Goal: Task Accomplishment & Management: Manage account settings

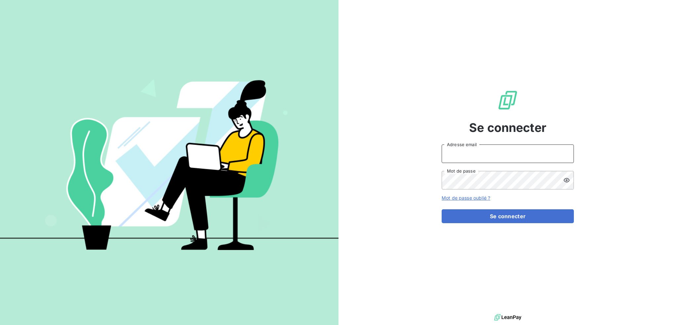
drag, startPoint x: 491, startPoint y: 153, endPoint x: 490, endPoint y: 160, distance: 7.3
click at [491, 153] on input "Adresse email" at bounding box center [508, 154] width 132 height 19
type input "compta@login-informatique.com"
click at [442, 209] on button "Se connecter" at bounding box center [508, 216] width 132 height 14
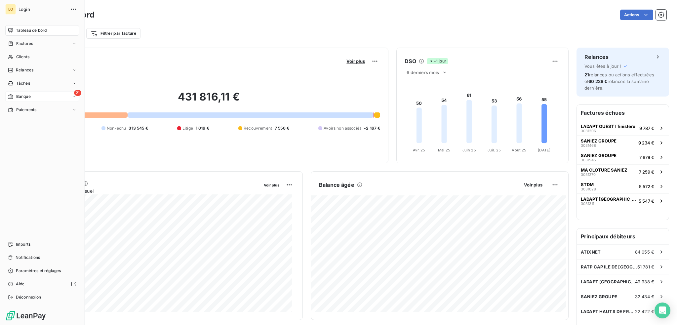
click at [26, 94] on span "Banque" at bounding box center [23, 97] width 15 height 6
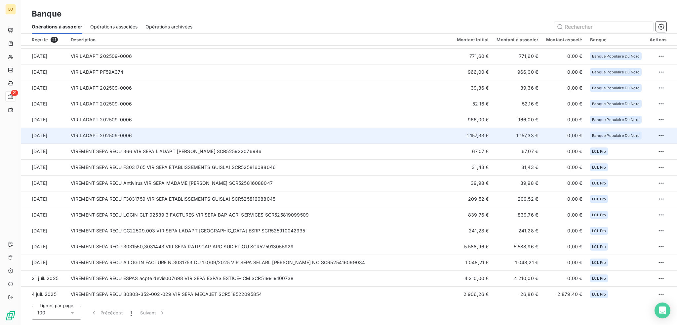
scroll to position [78, 0]
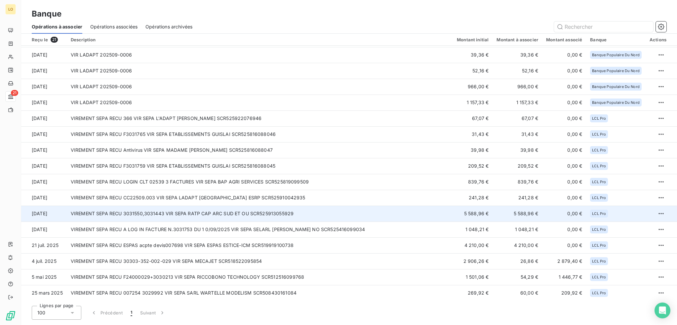
click at [201, 212] on td "VIREMENT SEPA RECU 3031550,3031443 VIR SEPA RATP CAP ARC SUD ET OU SCR525913055…" at bounding box center [260, 214] width 386 height 16
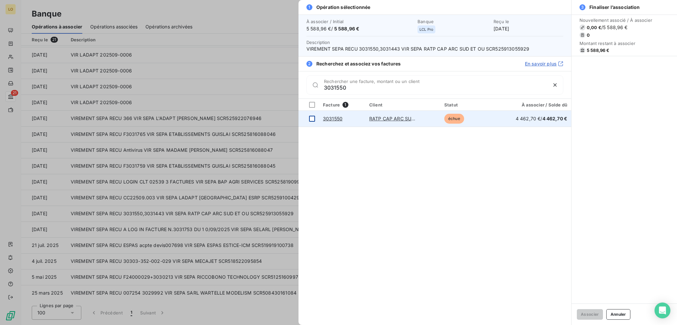
type input "3031550"
click at [312, 118] on div at bounding box center [312, 119] width 6 height 6
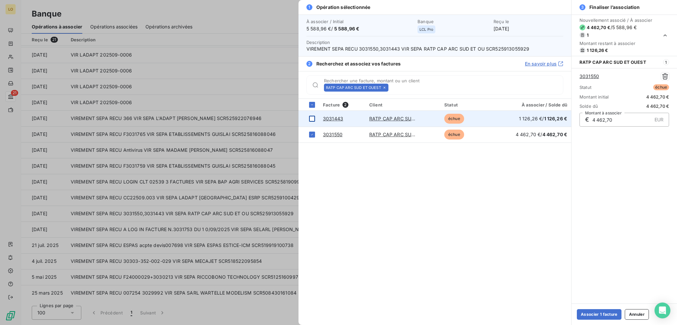
click at [312, 119] on div at bounding box center [312, 119] width 6 height 6
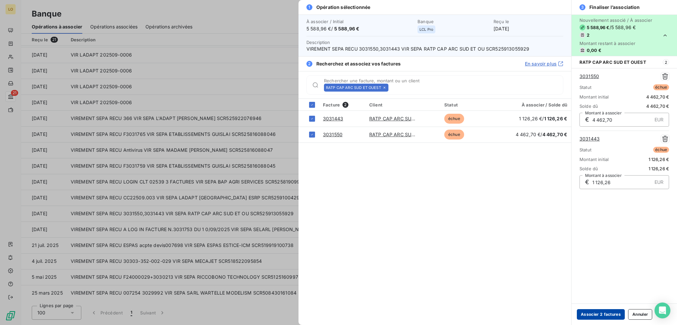
click at [603, 316] on button "Associer 2 factures" at bounding box center [601, 314] width 48 height 11
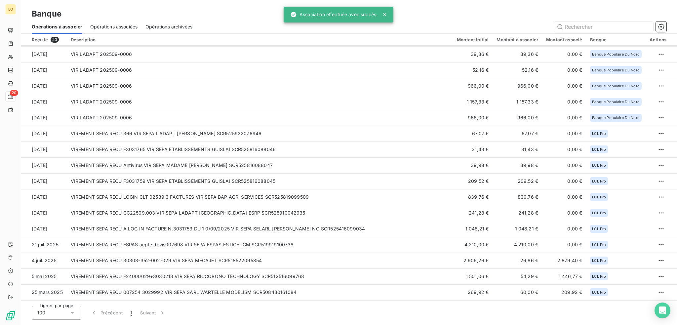
scroll to position [62, 0]
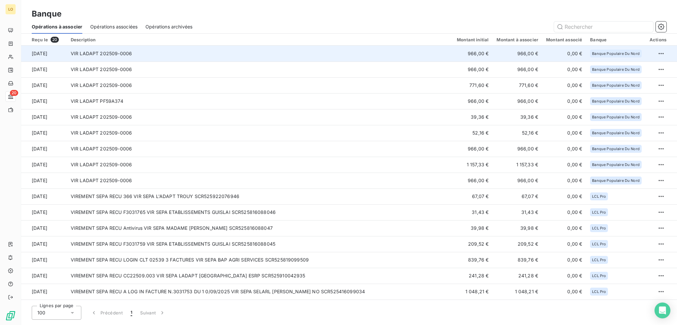
click at [410, 54] on td "VIR LADAPT 202509-0006" at bounding box center [260, 54] width 386 height 16
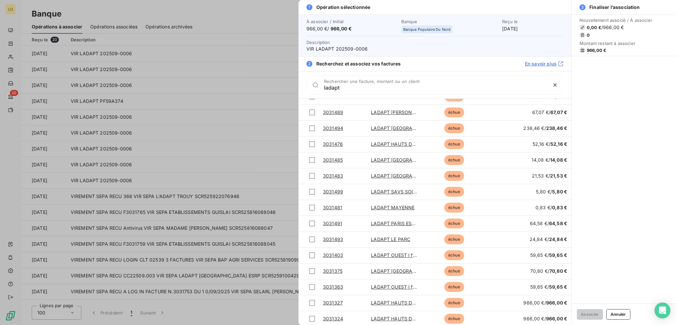
scroll to position [771, 0]
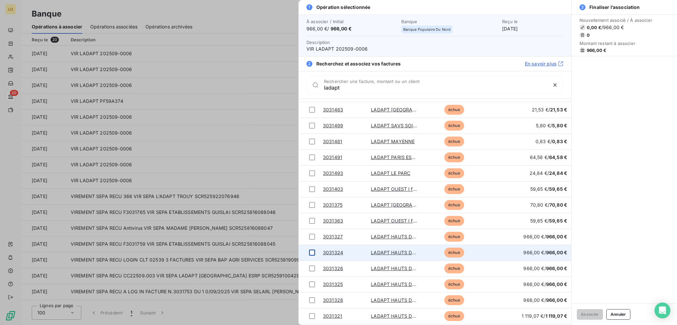
type input "ladapt"
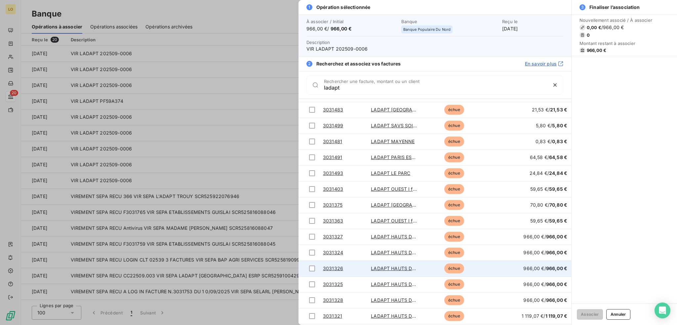
drag, startPoint x: 313, startPoint y: 251, endPoint x: 352, endPoint y: 261, distance: 40.3
click at [313, 251] on div at bounding box center [312, 253] width 6 height 6
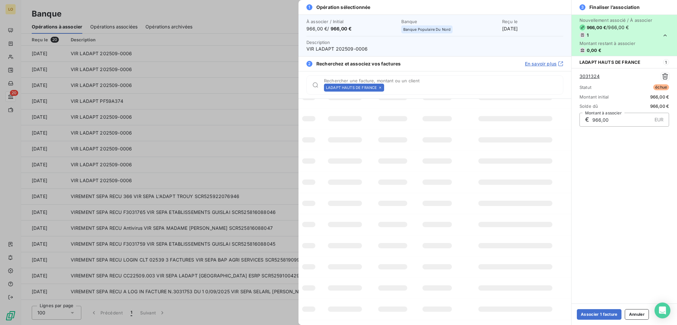
scroll to position [24, 0]
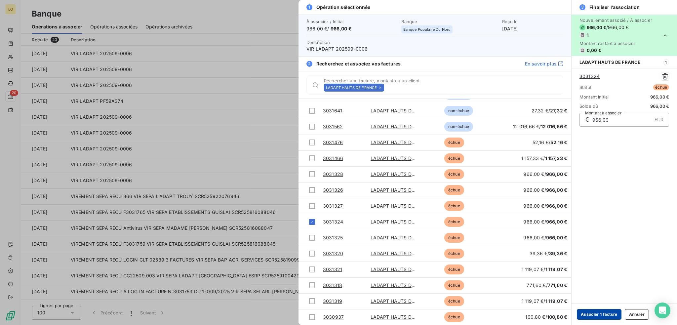
click at [597, 312] on button "Associer 1 facture" at bounding box center [599, 314] width 45 height 11
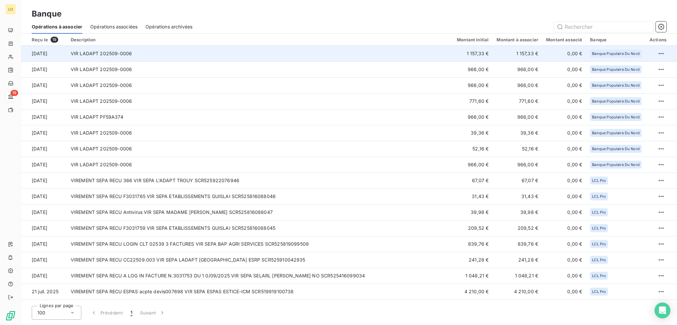
click at [261, 53] on td "VIR LADAPT 202509-0006" at bounding box center [260, 54] width 386 height 16
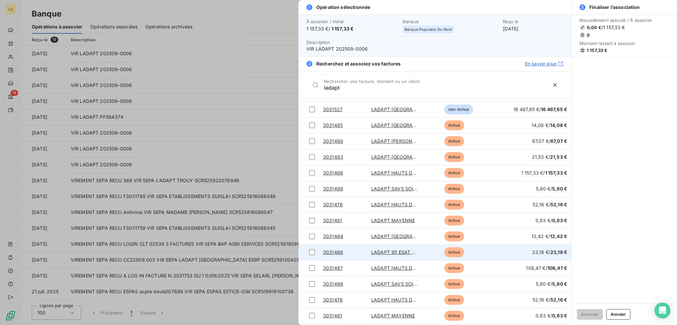
scroll to position [628, 0]
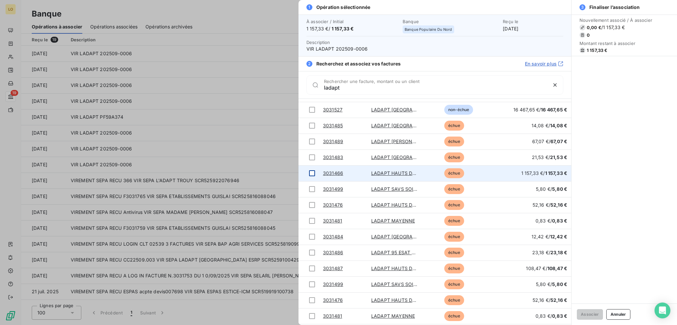
type input "ladapt"
click at [312, 174] on div at bounding box center [312, 173] width 6 height 6
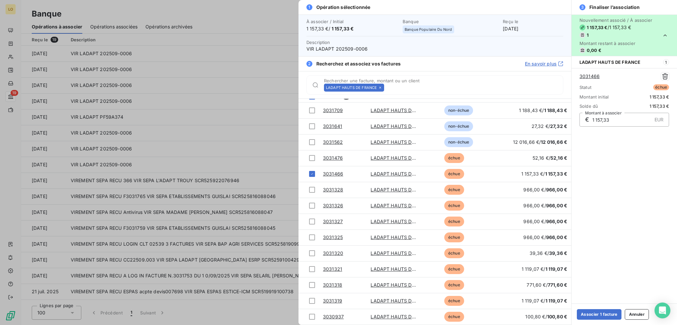
scroll to position [8, 0]
click at [607, 314] on button "Associer 1 facture" at bounding box center [599, 314] width 45 height 11
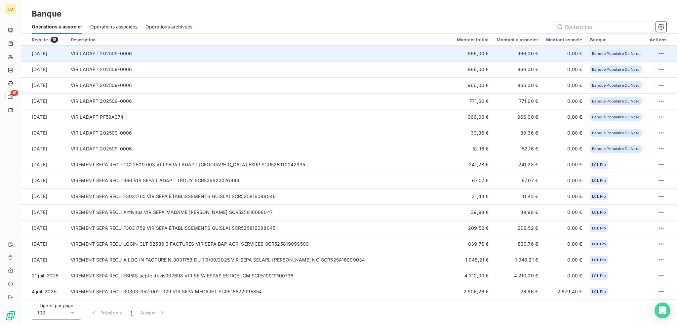
click at [329, 54] on td "VIR LADAPT 202509-0006" at bounding box center [260, 54] width 386 height 16
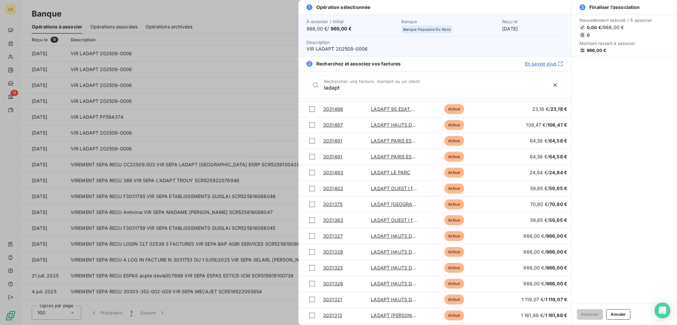
scroll to position [761, 0]
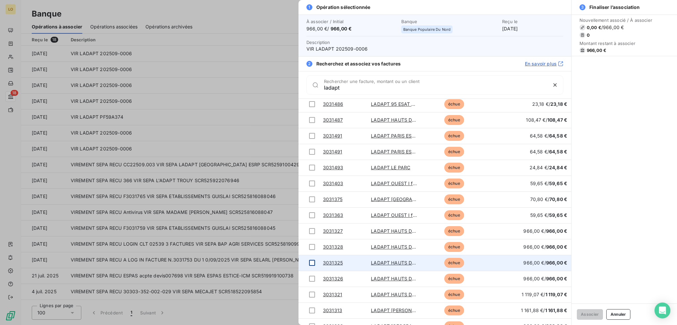
type input "ladapt"
drag, startPoint x: 312, startPoint y: 262, endPoint x: 343, endPoint y: 268, distance: 31.7
click at [312, 262] on div at bounding box center [312, 263] width 6 height 6
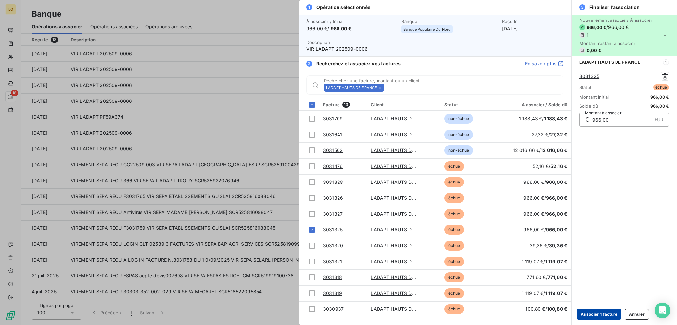
scroll to position [0, 0]
drag, startPoint x: 606, startPoint y: 316, endPoint x: 594, endPoint y: 315, distance: 11.9
click at [606, 316] on button "Associer 1 facture" at bounding box center [599, 314] width 45 height 11
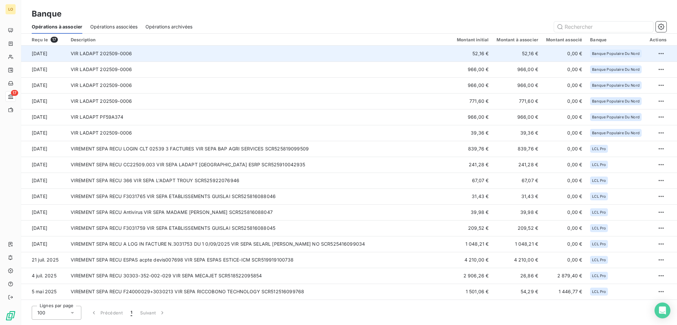
click at [347, 51] on td "VIR LADAPT 202509-0006" at bounding box center [260, 54] width 386 height 16
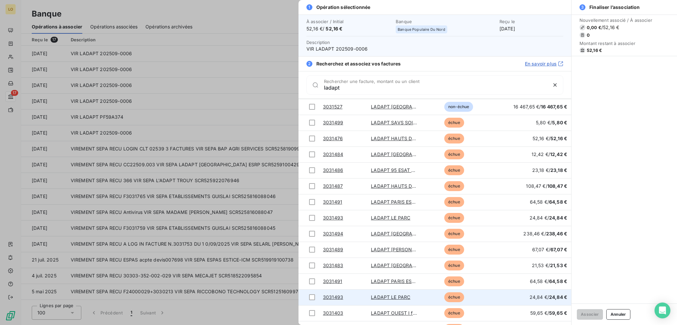
scroll to position [629, 0]
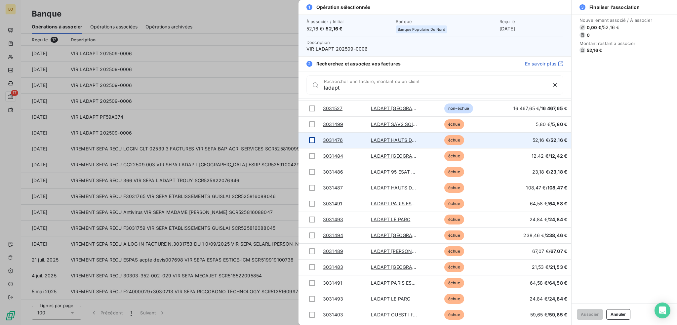
type input "ladapt"
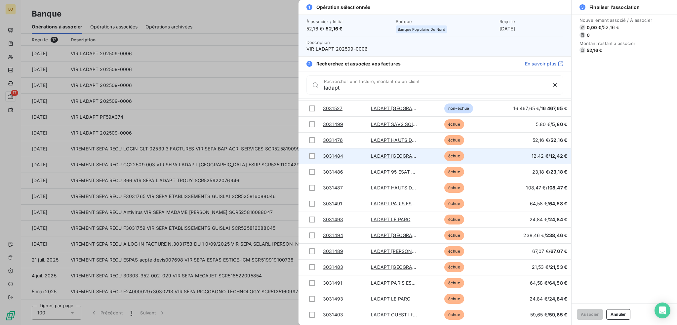
drag, startPoint x: 312, startPoint y: 140, endPoint x: 337, endPoint y: 155, distance: 29.4
click at [312, 140] on div at bounding box center [312, 140] width 6 height 6
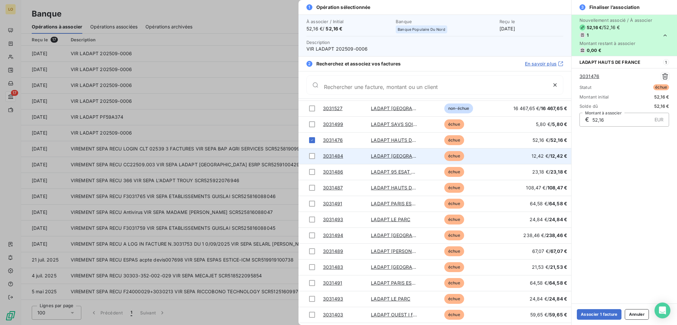
scroll to position [0, 0]
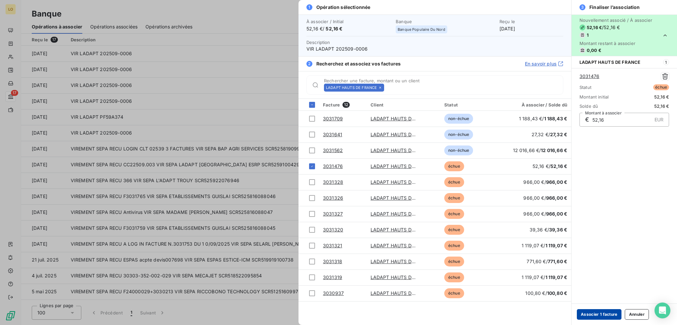
click at [594, 312] on button "Associer 1 facture" at bounding box center [599, 314] width 45 height 11
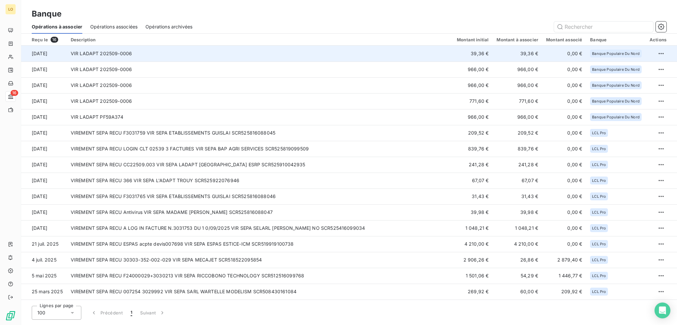
click at [251, 55] on td "VIR LADAPT 202509-0006" at bounding box center [260, 54] width 386 height 16
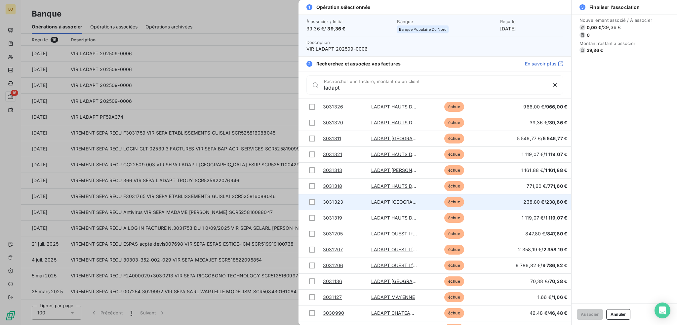
scroll to position [878, 0]
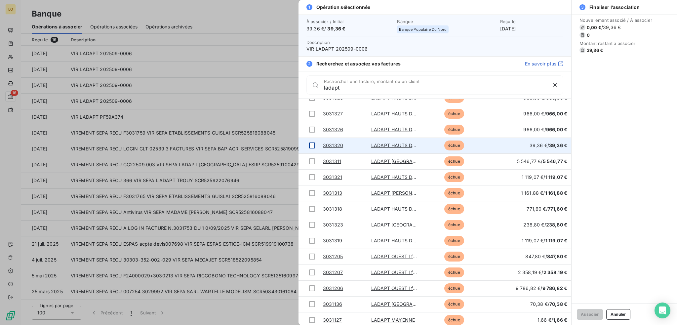
type input "ladapt"
click at [311, 145] on div at bounding box center [312, 146] width 6 height 6
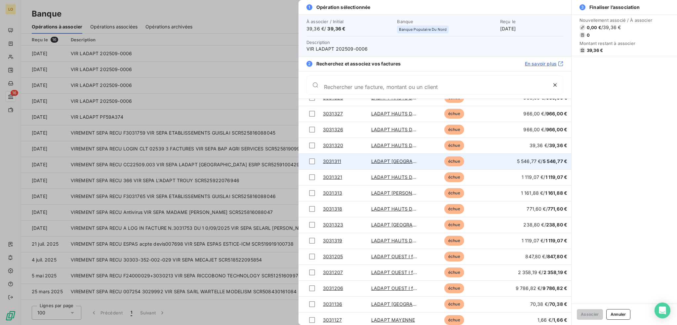
scroll to position [0, 0]
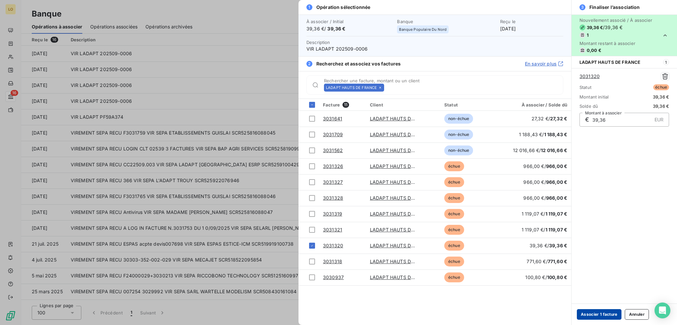
click at [585, 314] on button "Associer 1 facture" at bounding box center [599, 314] width 45 height 11
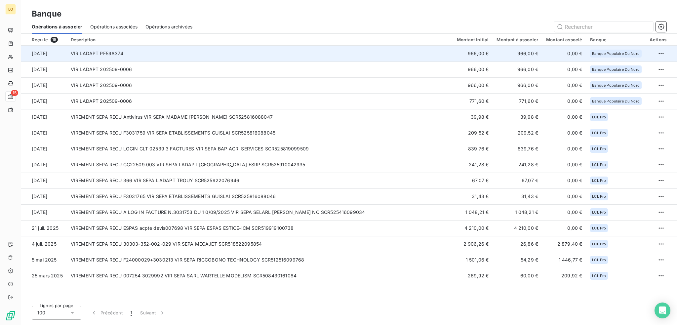
click at [425, 51] on td "VIR LADAPT PF59A374" at bounding box center [260, 54] width 386 height 16
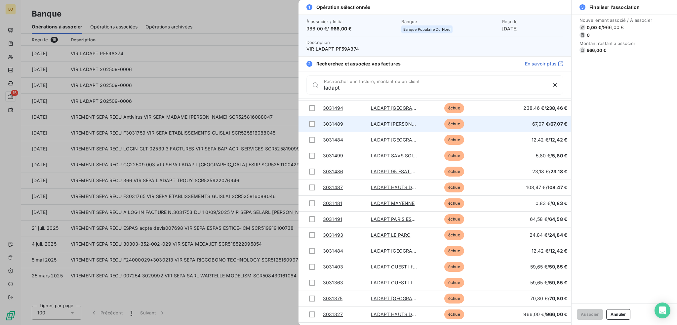
scroll to position [761, 0]
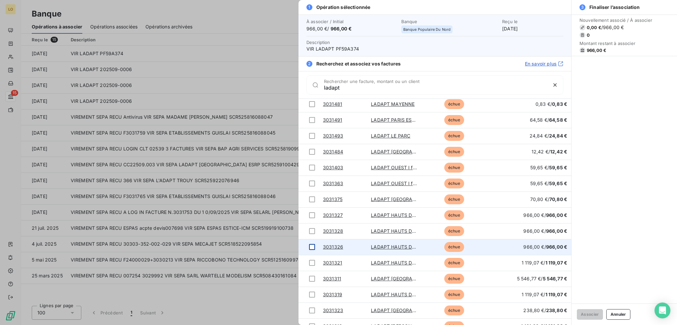
type input "ladapt"
click at [310, 247] on div at bounding box center [312, 247] width 6 height 6
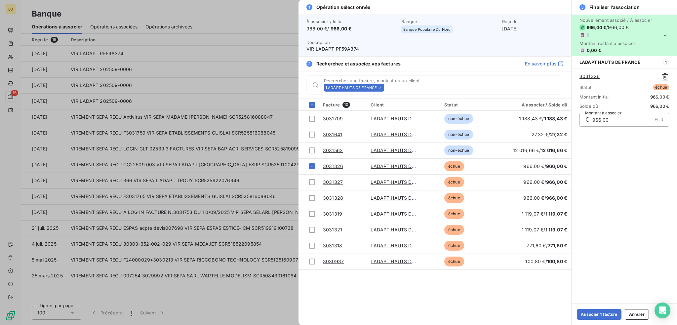
scroll to position [0, 0]
click at [585, 314] on button "Associer 1 facture" at bounding box center [599, 314] width 45 height 11
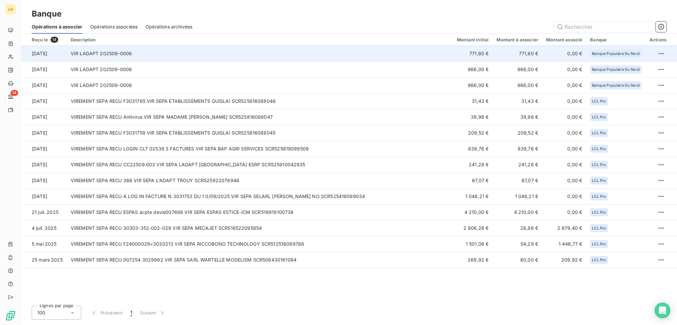
click at [261, 53] on td "VIR LADAPT 202509-0006" at bounding box center [260, 54] width 386 height 16
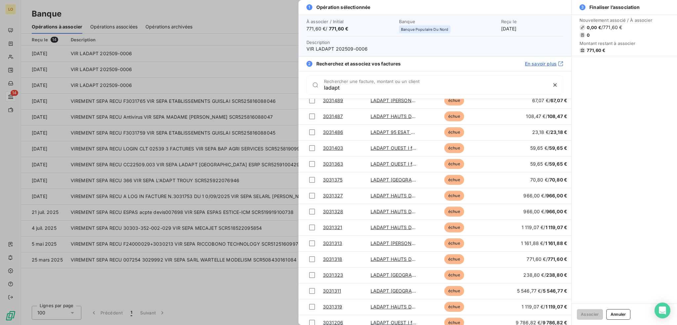
scroll to position [846, 0]
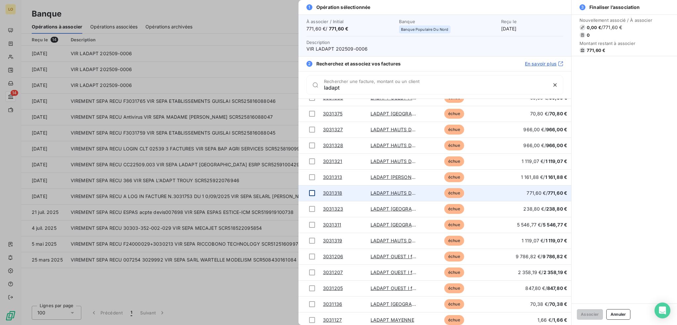
type input "ladapt"
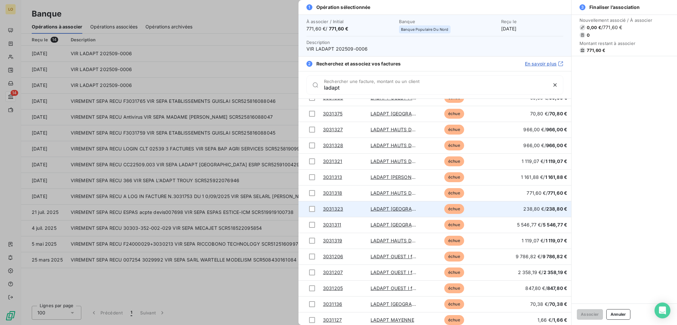
drag, startPoint x: 311, startPoint y: 192, endPoint x: 402, endPoint y: 213, distance: 93.5
click at [311, 192] on div at bounding box center [312, 193] width 6 height 6
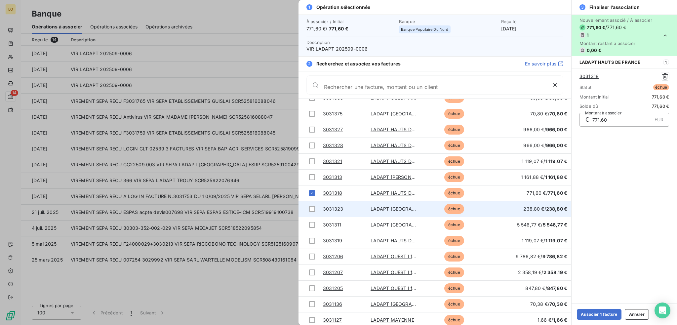
scroll to position [0, 0]
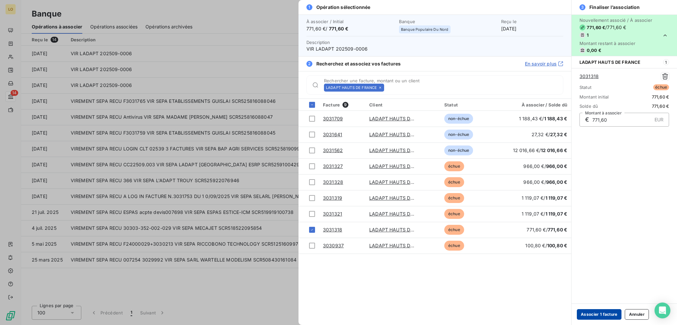
click at [589, 313] on button "Associer 1 facture" at bounding box center [599, 314] width 45 height 11
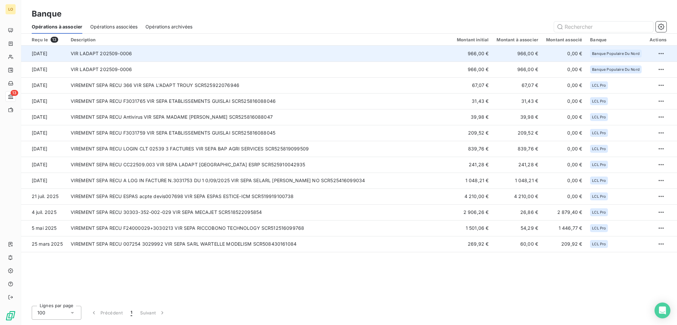
click at [323, 54] on td "VIR LADAPT 202509-0006" at bounding box center [260, 54] width 386 height 16
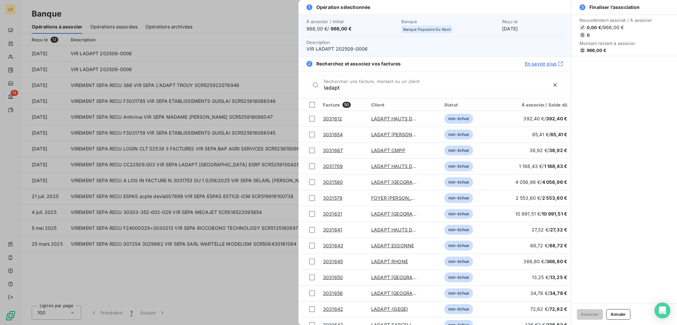
type input "ladapt"
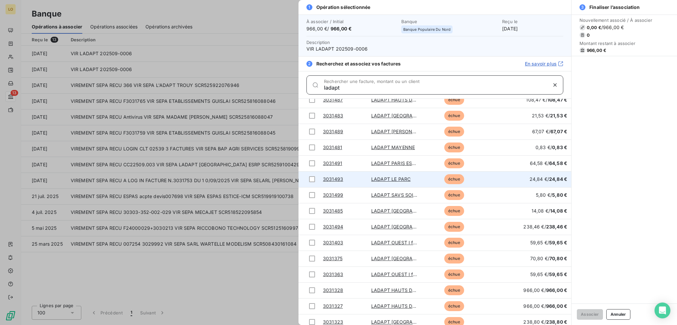
scroll to position [694, 0]
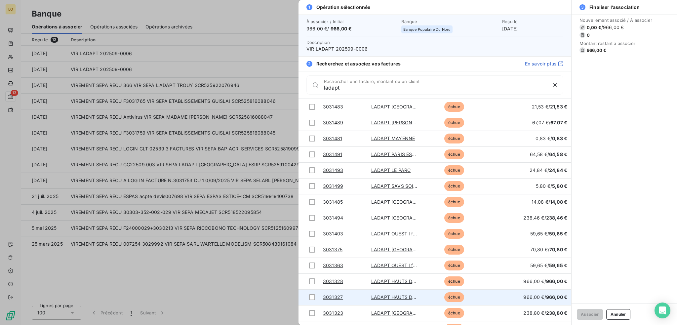
drag, startPoint x: 311, startPoint y: 297, endPoint x: 325, endPoint y: 297, distance: 13.9
click at [311, 297] on div at bounding box center [312, 297] width 6 height 6
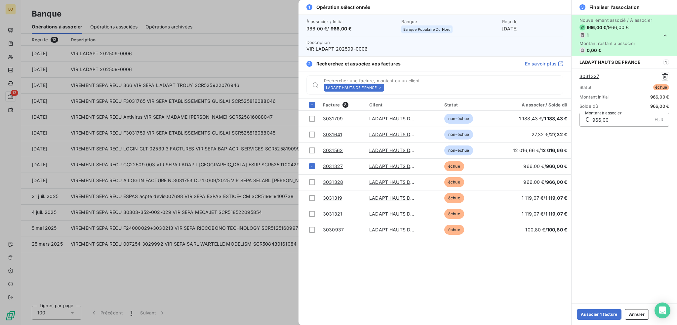
scroll to position [0, 0]
click at [593, 313] on button "Associer 1 facture" at bounding box center [599, 314] width 45 height 11
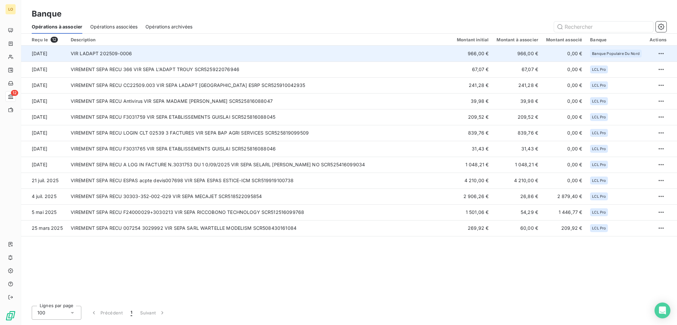
click at [389, 55] on td "VIR LADAPT 202509-0006" at bounding box center [260, 54] width 386 height 16
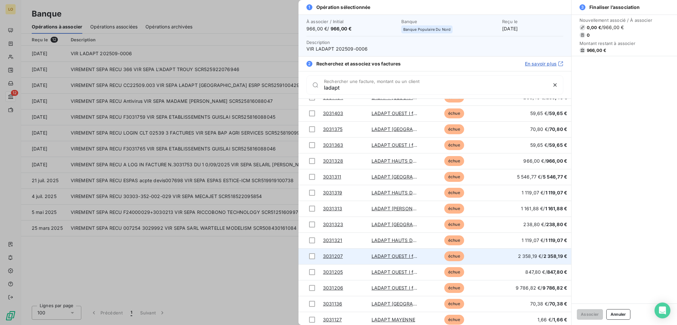
scroll to position [814, 0]
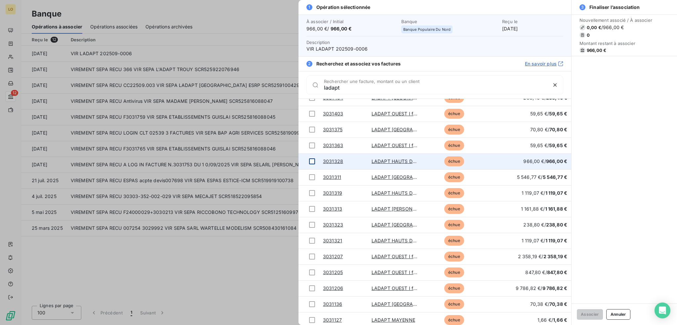
type input "ladapt"
drag, startPoint x: 314, startPoint y: 160, endPoint x: 327, endPoint y: 167, distance: 14.4
click at [314, 160] on div at bounding box center [312, 161] width 6 height 6
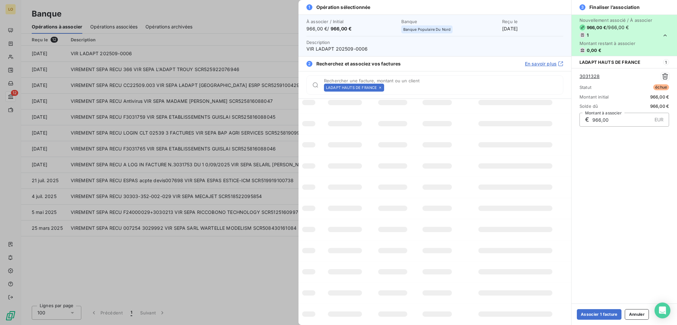
scroll to position [0, 0]
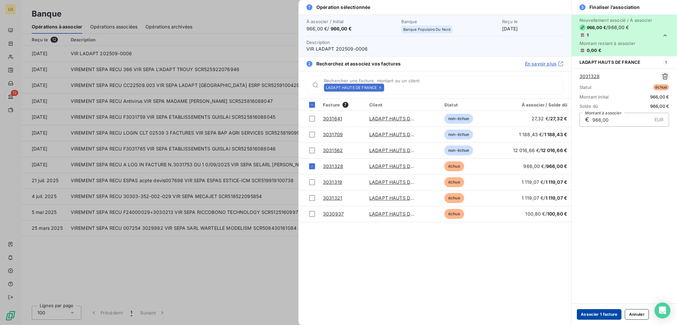
click at [600, 312] on button "Associer 1 facture" at bounding box center [599, 314] width 45 height 11
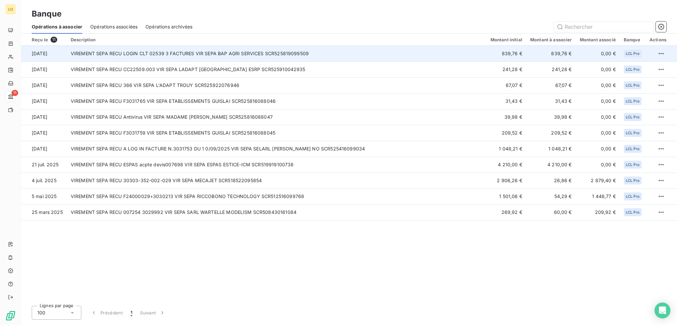
click at [225, 51] on td "VIREMENT SEPA RECU LOGIN CLT 02539 3 FACTURES VIR SEPA BAP AGRI SERVICES SCR525…" at bounding box center [277, 54] width 420 height 16
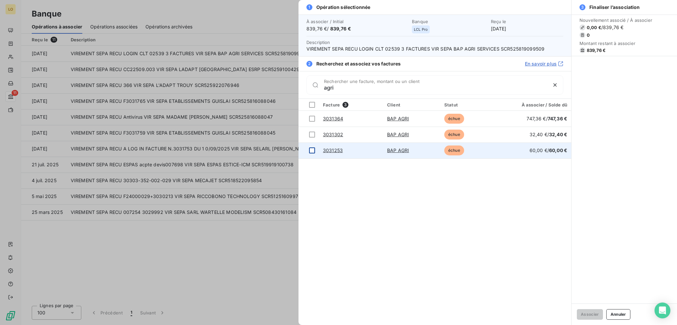
type input "agri"
click at [312, 148] on div at bounding box center [312, 150] width 6 height 6
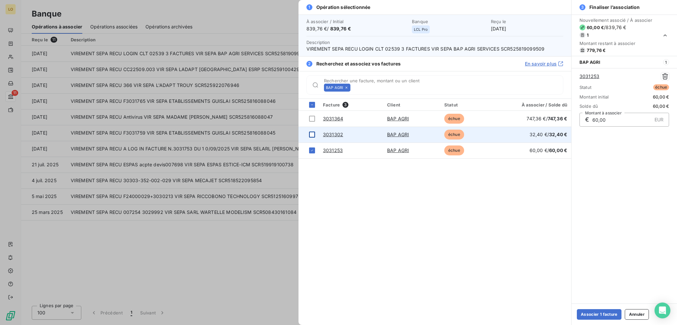
click at [312, 136] on div at bounding box center [312, 135] width 6 height 6
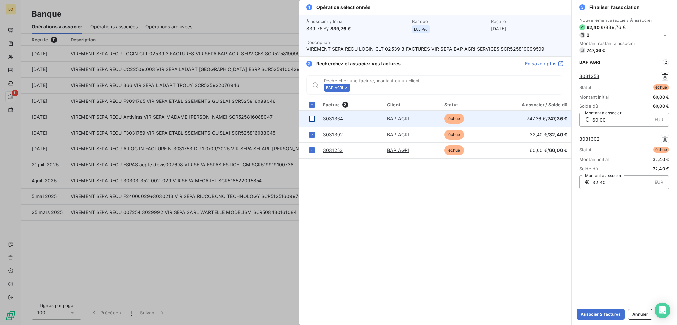
click at [312, 117] on div at bounding box center [312, 119] width 6 height 6
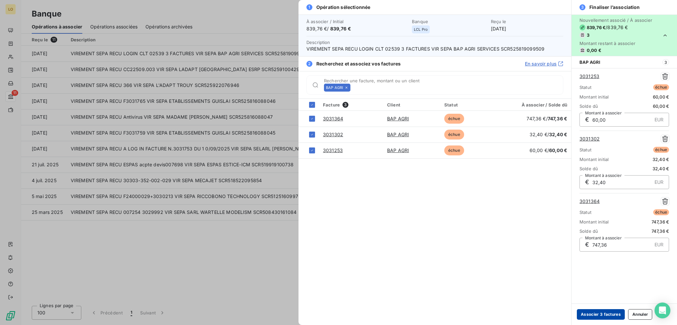
click at [608, 315] on button "Associer 3 factures" at bounding box center [601, 314] width 48 height 11
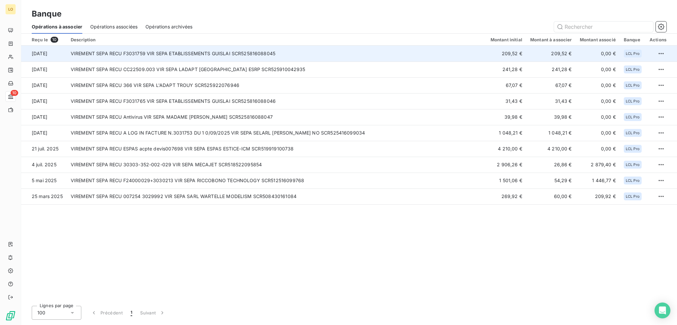
click at [211, 53] on td "VIREMENT SEPA RECU F3031759 VIR SEPA ETABLISSEMENTS GUISLAI SCR525816088045" at bounding box center [277, 54] width 420 height 16
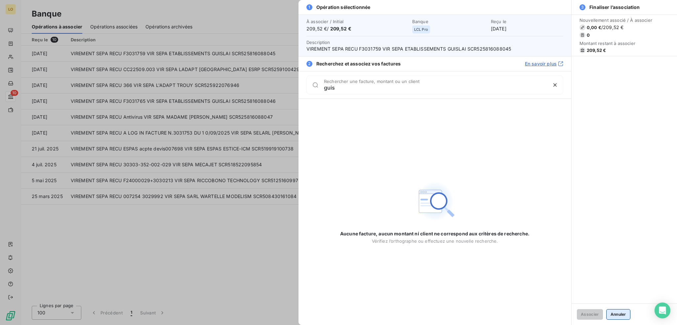
type input "guis"
click at [620, 316] on button "Annuler" at bounding box center [618, 314] width 24 height 11
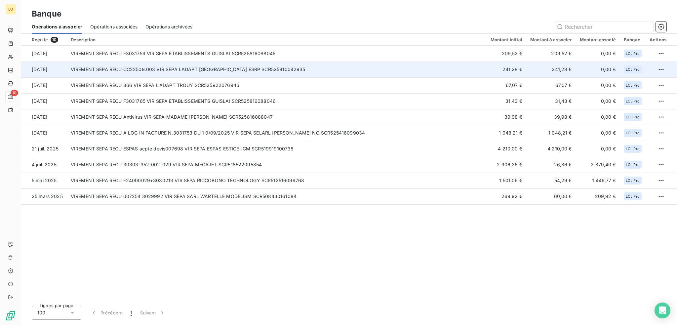
click at [176, 68] on td "VIREMENT SEPA RECU CC22509.003 VIR SEPA LADAPT [GEOGRAPHIC_DATA] ESRP SCR525910…" at bounding box center [277, 70] width 420 height 16
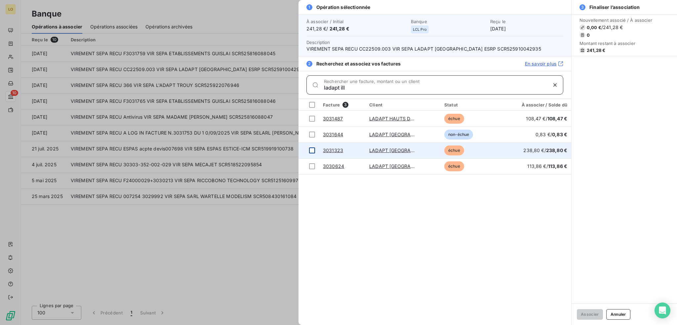
type input "ladapt ill"
click at [311, 150] on div at bounding box center [312, 150] width 6 height 6
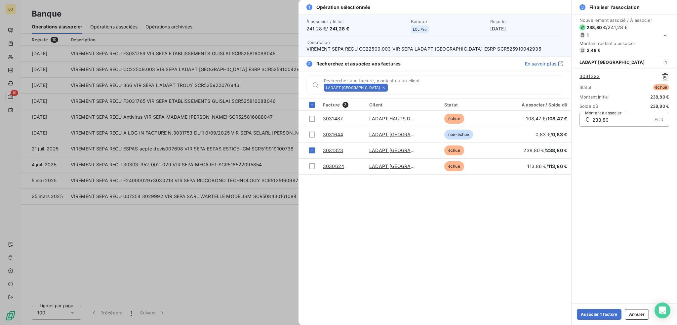
click at [382, 87] on icon at bounding box center [384, 88] width 4 height 4
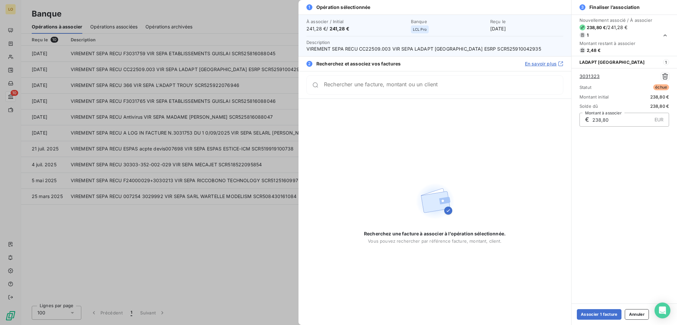
click at [397, 76] on div "Rechercher une facture, montant ou un client" at bounding box center [435, 84] width 257 height 19
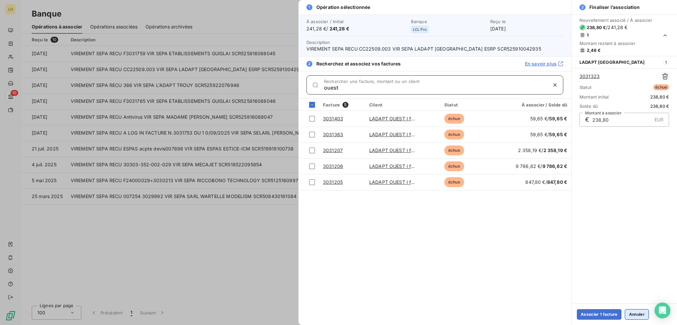
type input "ouest"
click at [639, 311] on button "Annuler" at bounding box center [637, 314] width 24 height 11
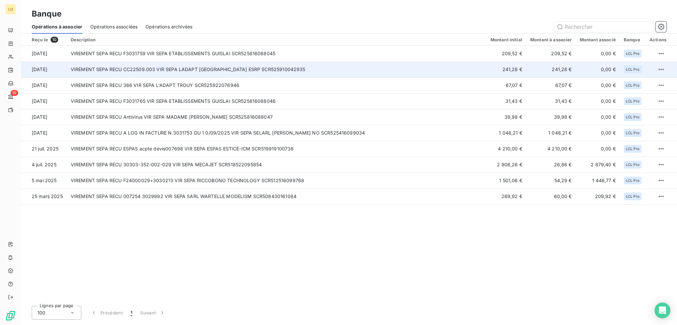
click at [498, 71] on td "241,28 €" at bounding box center [507, 70] width 40 height 16
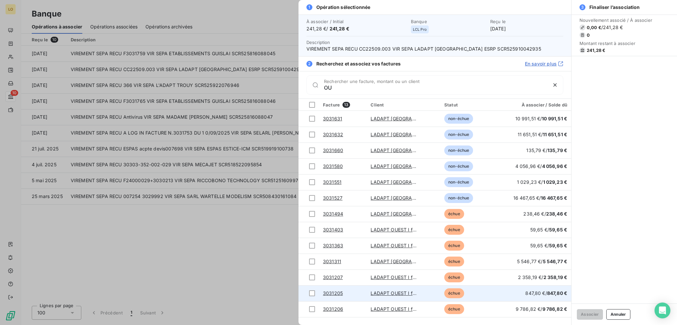
type input "O"
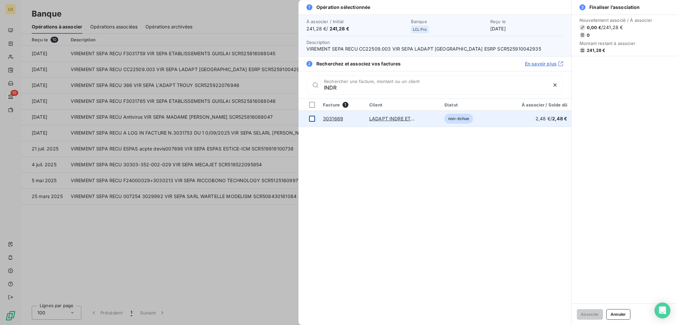
type input "INDR"
click at [313, 117] on div at bounding box center [312, 119] width 6 height 6
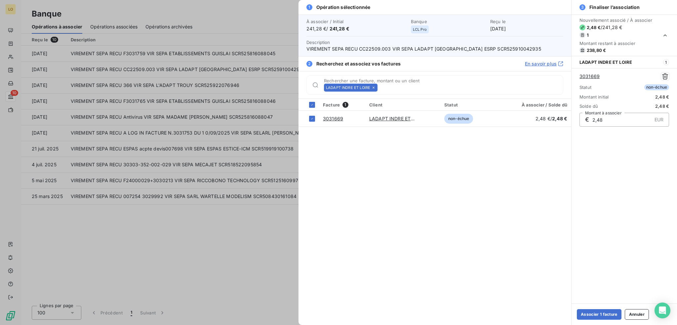
click at [373, 87] on icon at bounding box center [374, 88] width 2 height 2
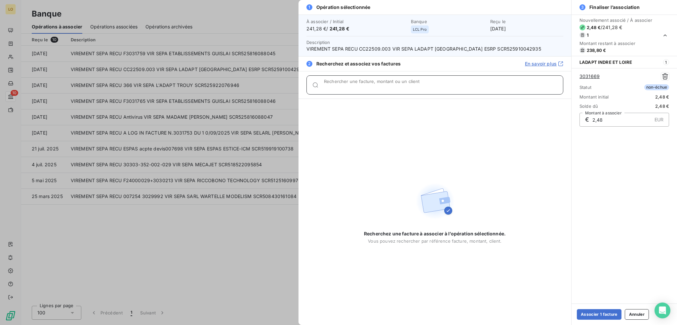
click at [373, 87] on input "Rechercher une facture, montant ou un client" at bounding box center [443, 87] width 239 height 7
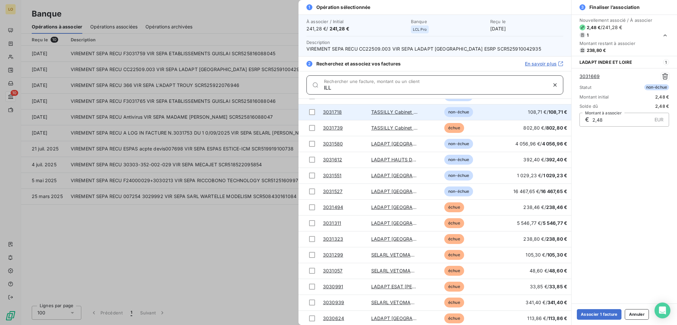
scroll to position [150, 0]
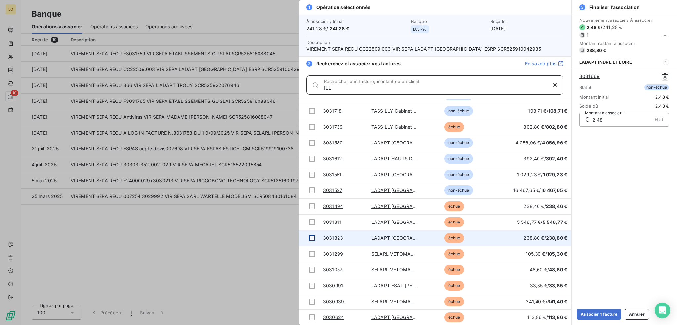
type input "ILL"
click at [311, 237] on div at bounding box center [312, 238] width 6 height 6
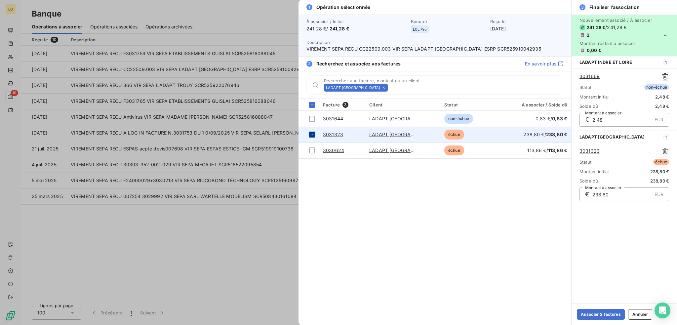
scroll to position [0, 0]
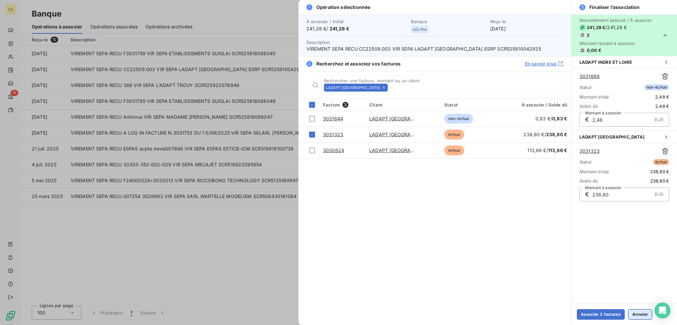
click at [635, 315] on button "Annuler" at bounding box center [640, 314] width 24 height 11
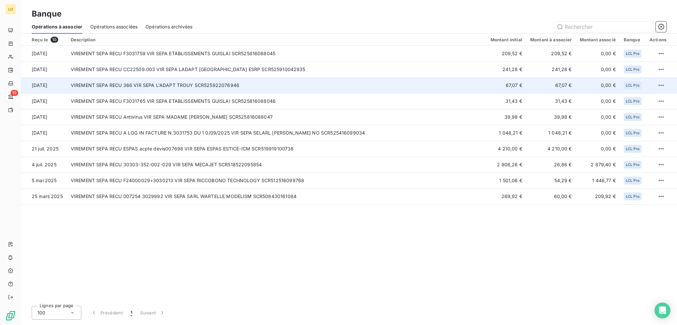
click at [357, 85] on td "VIREMENT SEPA RECU 366 VIR SEPA L'ADAPT TROUY SCR525922076946" at bounding box center [277, 85] width 420 height 16
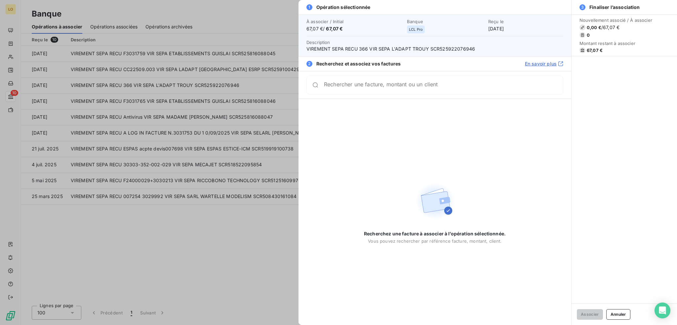
type input "A"
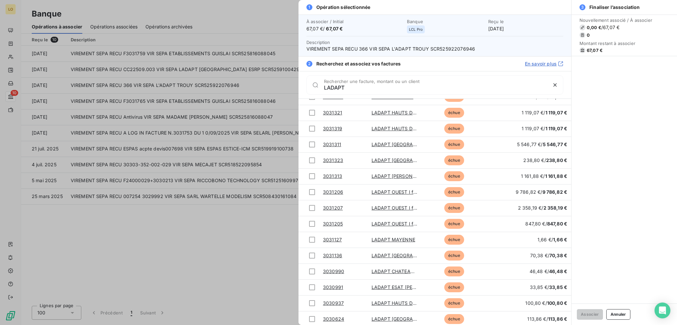
scroll to position [865, 0]
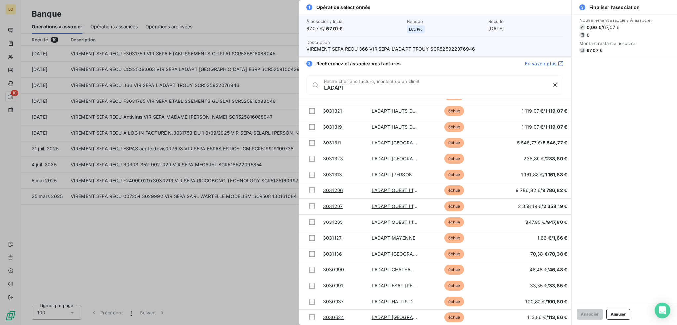
type input "LADAPT"
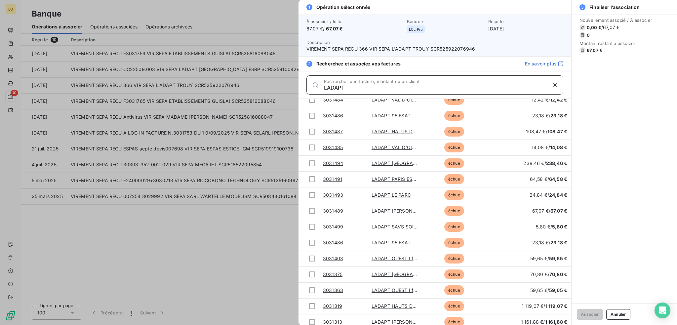
scroll to position [682, 0]
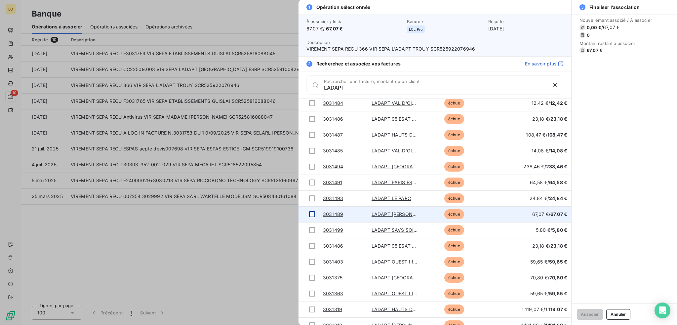
drag, startPoint x: 310, startPoint y: 213, endPoint x: 314, endPoint y: 214, distance: 4.2
click at [310, 213] on div at bounding box center [312, 214] width 6 height 6
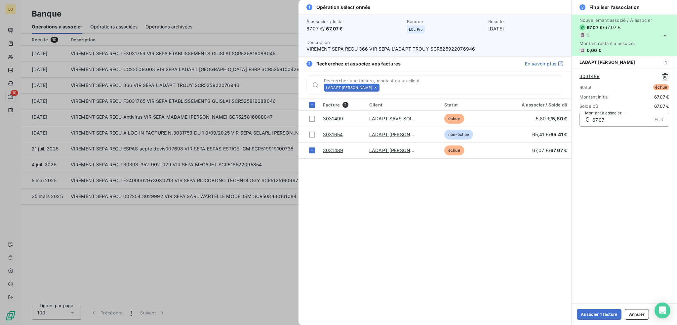
scroll to position [0, 0]
click at [591, 315] on button "Associer 1 facture" at bounding box center [599, 314] width 45 height 11
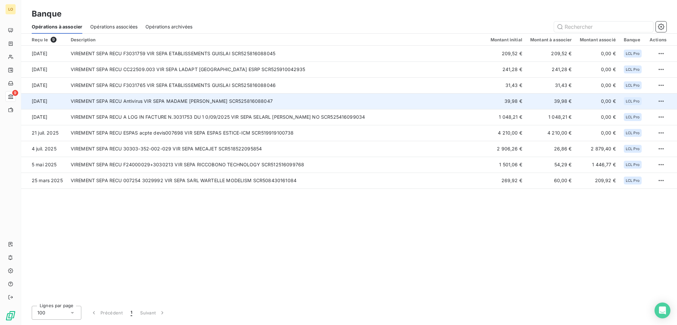
click at [228, 101] on td "VIREMENT SEPA RECU Antivirus VIR SEPA MADAME [PERSON_NAME] SCR525816088047" at bounding box center [277, 101] width 420 height 16
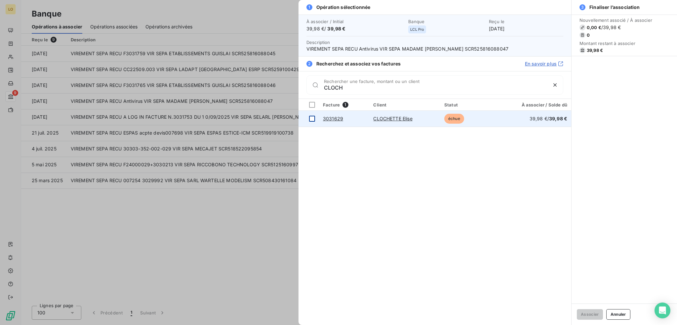
type input "CLOCH"
click at [313, 118] on div at bounding box center [312, 119] width 6 height 6
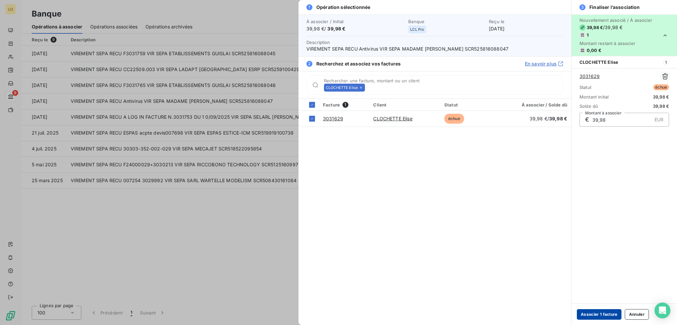
click at [604, 315] on button "Associer 1 facture" at bounding box center [599, 314] width 45 height 11
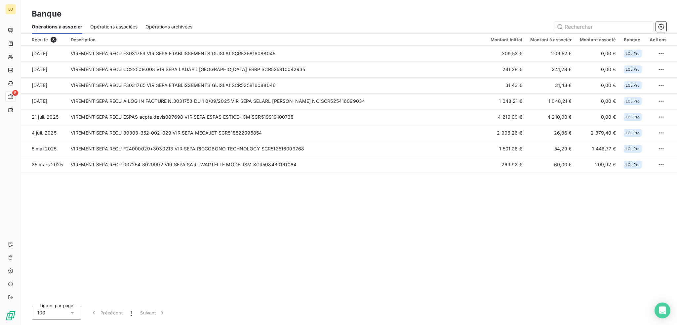
click at [128, 25] on span "Opérations associées" at bounding box center [113, 26] width 47 height 7
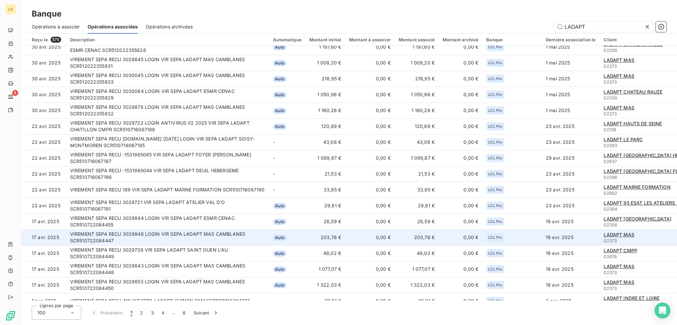
scroll to position [1287, 0]
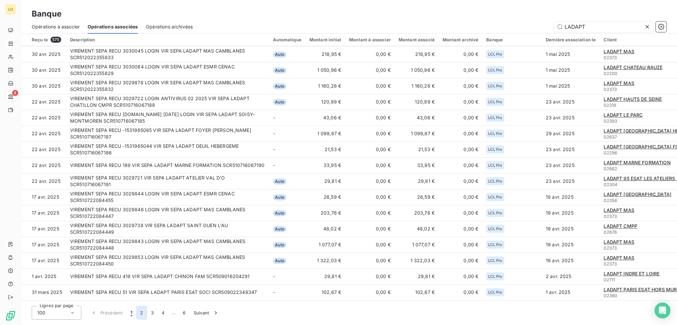
type input "LADAPT"
click at [140, 311] on button "2" at bounding box center [141, 313] width 11 height 14
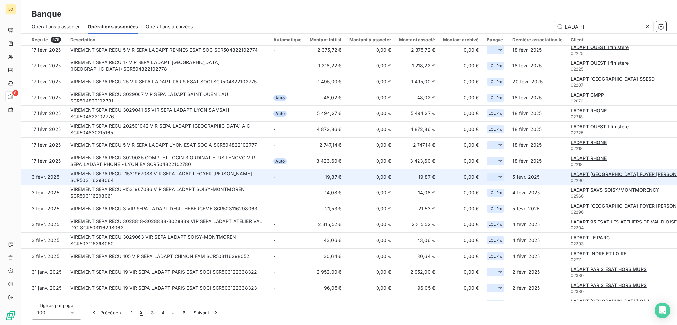
scroll to position [273, 0]
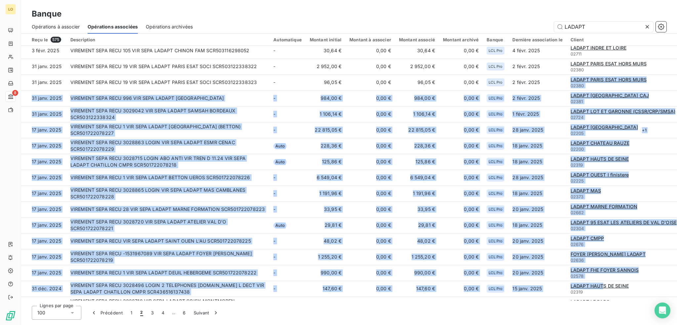
drag, startPoint x: 556, startPoint y: 297, endPoint x: 598, endPoint y: 299, distance: 41.7
click at [598, 299] on div "Reçu le 575 Description Automatique Montant initial Montant à associer Montant …" at bounding box center [349, 167] width 656 height 267
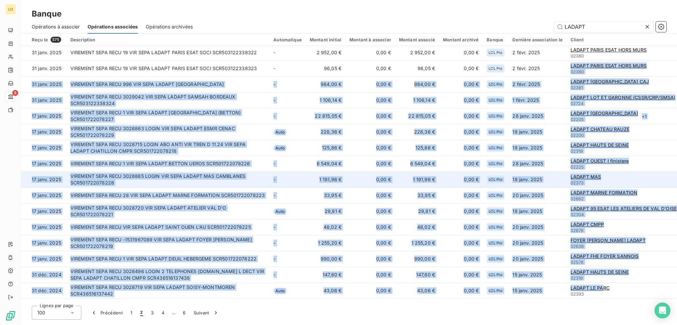
click at [658, 175] on div "LADAPT MAS 02373" at bounding box center [638, 180] width 135 height 12
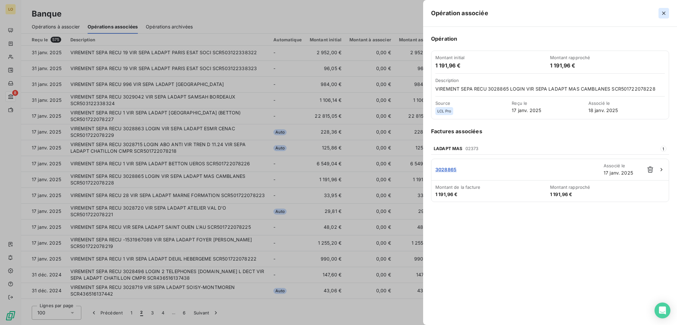
click at [664, 11] on icon "button" at bounding box center [664, 13] width 7 height 7
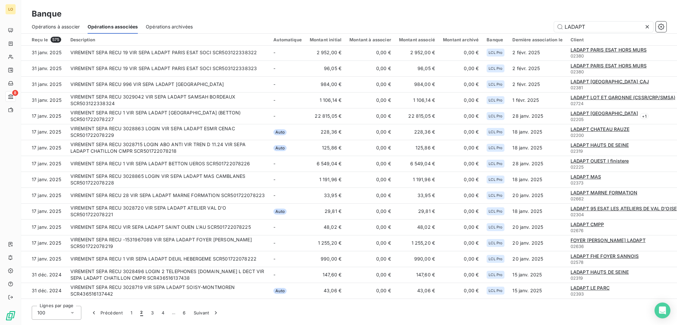
click at [426, 314] on div "Lignes par page 100 Précédent 1 2 3 4 … 6 Suivant" at bounding box center [349, 313] width 635 height 14
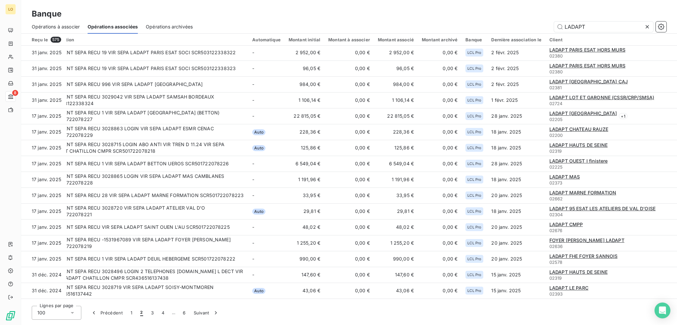
scroll to position [509, 49]
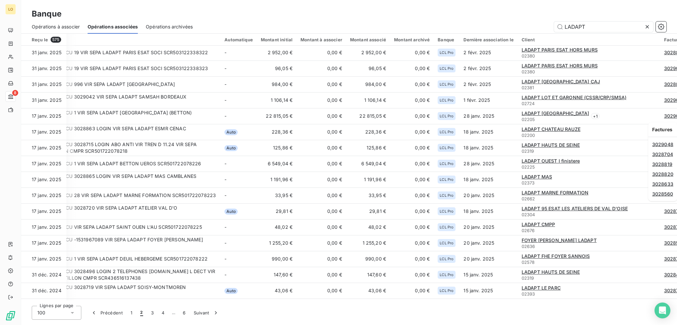
click at [660, 144] on span "3029048" at bounding box center [662, 145] width 21 height 6
click at [668, 203] on span "3028561" at bounding box center [663, 202] width 20 height 6
click at [666, 164] on span "3028819" at bounding box center [662, 164] width 20 height 6
click at [73, 26] on span "Opérations à associer" at bounding box center [56, 26] width 48 height 7
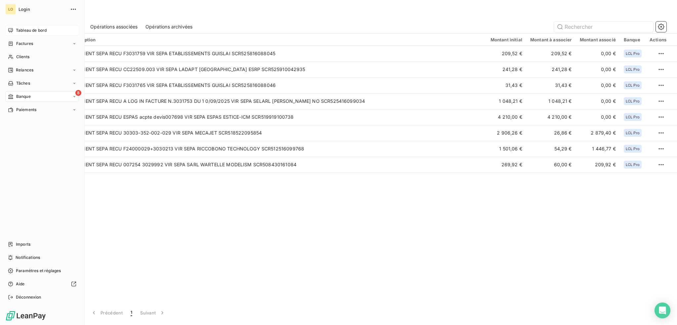
click at [17, 29] on span "Tableau de bord" at bounding box center [31, 30] width 31 height 6
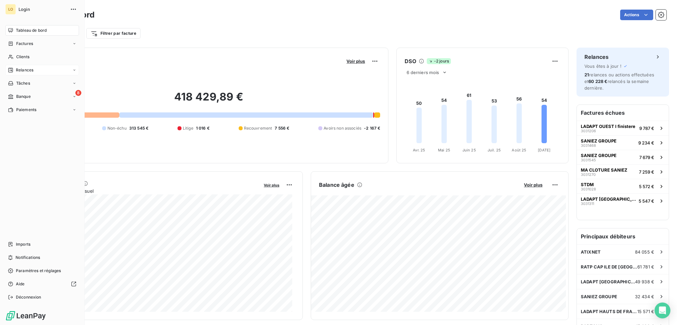
click at [30, 70] on span "Relances" at bounding box center [25, 70] width 18 height 6
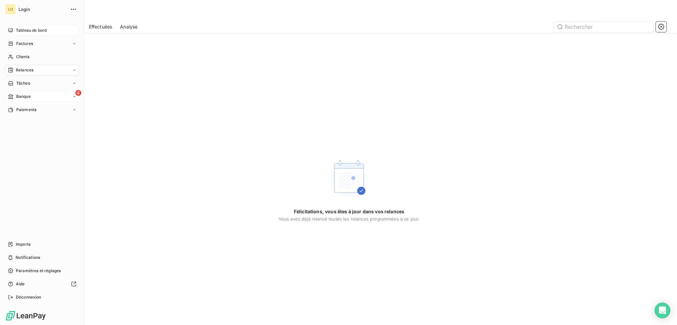
click at [21, 97] on span "Banque" at bounding box center [23, 97] width 15 height 6
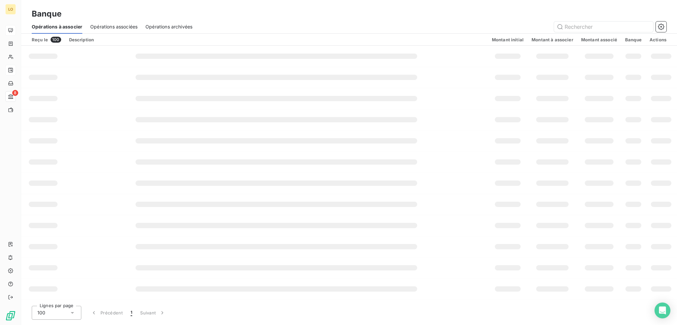
click at [113, 27] on span "Opérations associées" at bounding box center [113, 26] width 47 height 7
type input "L"
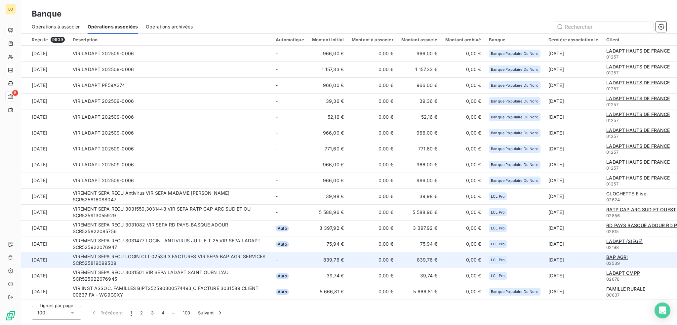
scroll to position [132, 0]
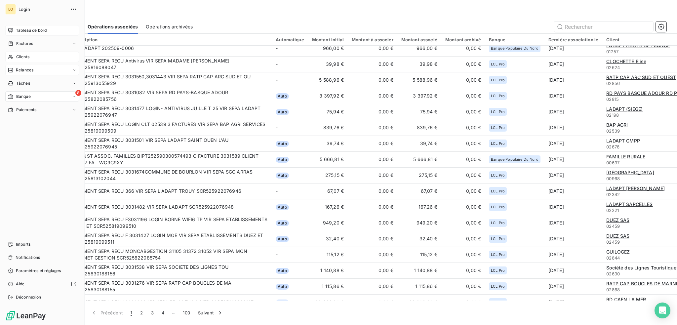
click at [26, 57] on span "Clients" at bounding box center [22, 57] width 13 height 6
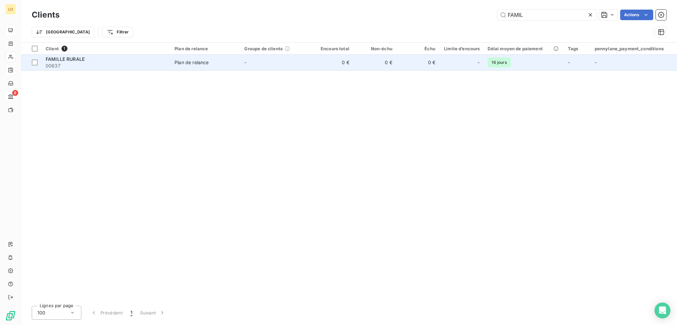
type input "FAMIL"
click at [102, 60] on div "FAMILLE RURALE" at bounding box center [106, 59] width 121 height 7
